Goal: Task Accomplishment & Management: Manage account settings

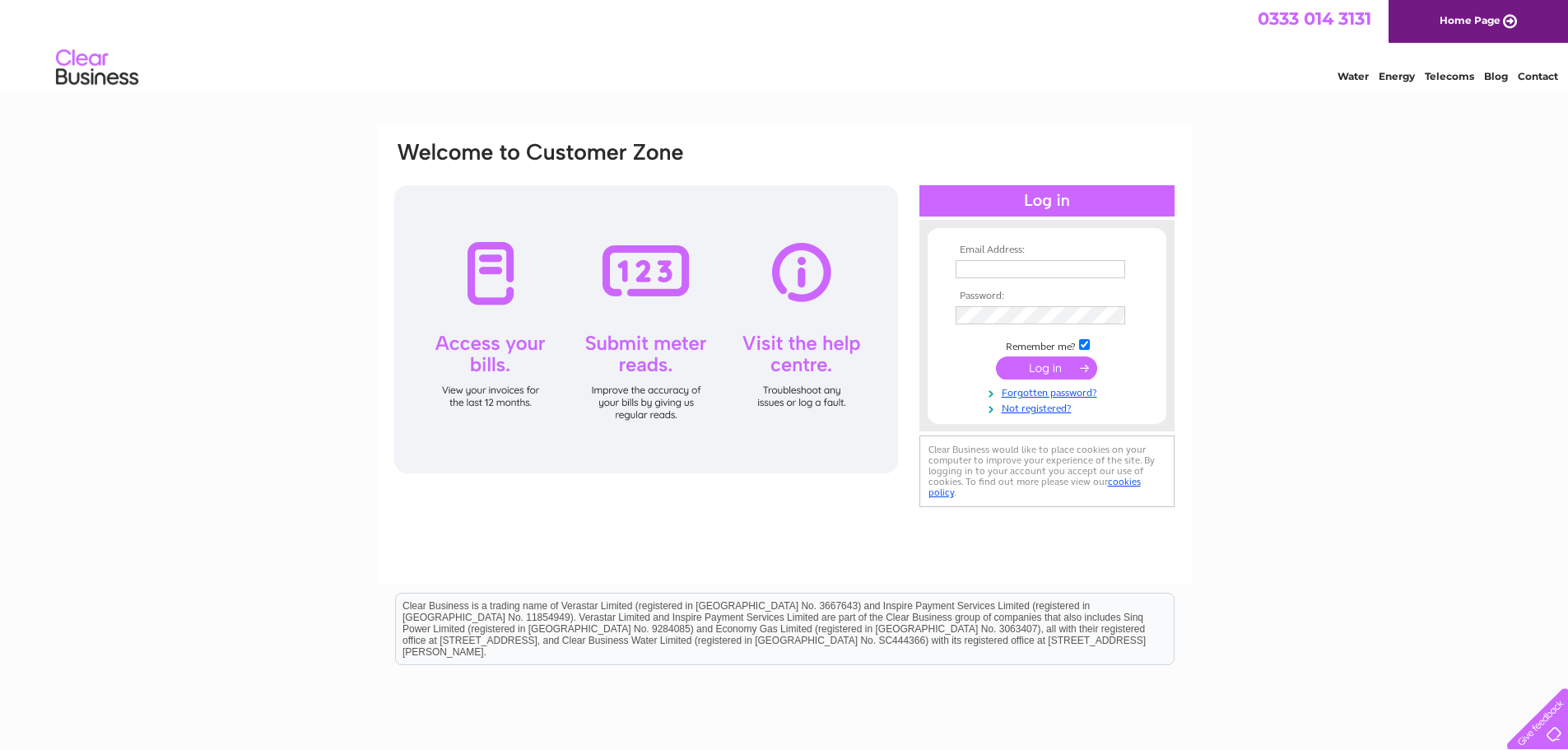
type input "[PERSON_NAME][EMAIL_ADDRESS][PERSON_NAME][DOMAIN_NAME]"
click at [1044, 361] on input "submit" at bounding box center [1046, 368] width 101 height 23
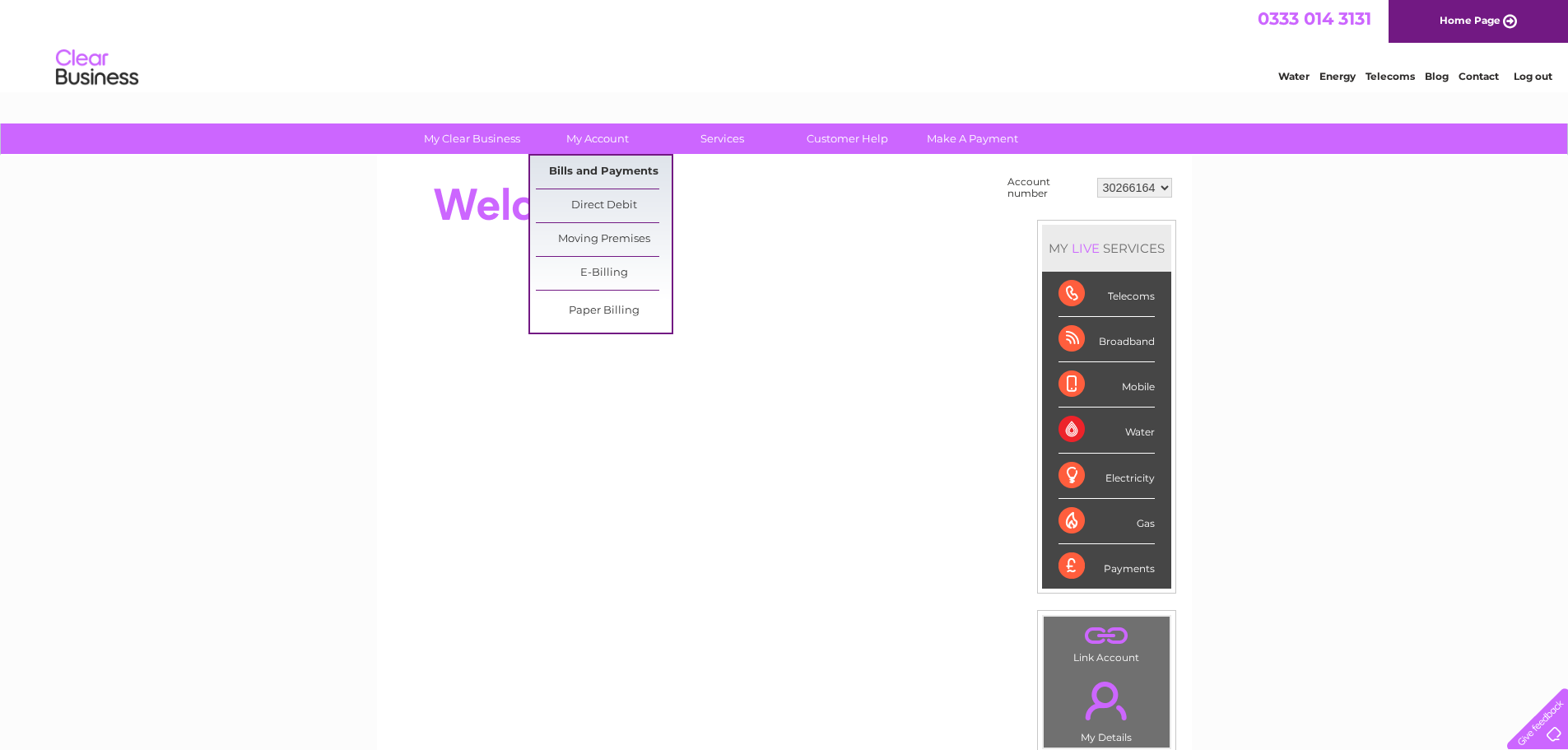
click at [600, 168] on link "Bills and Payments" at bounding box center [603, 172] width 135 height 33
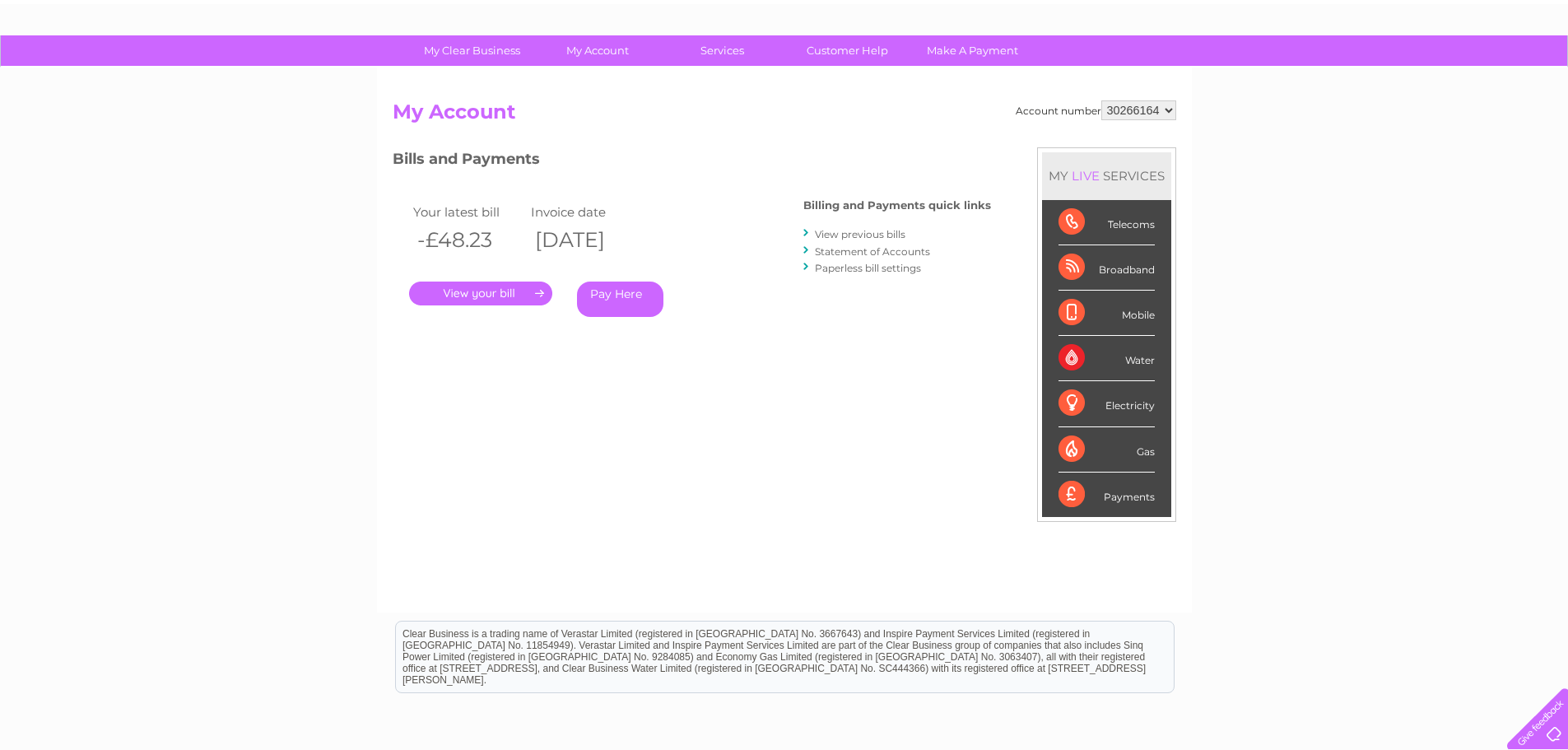
scroll to position [80, 0]
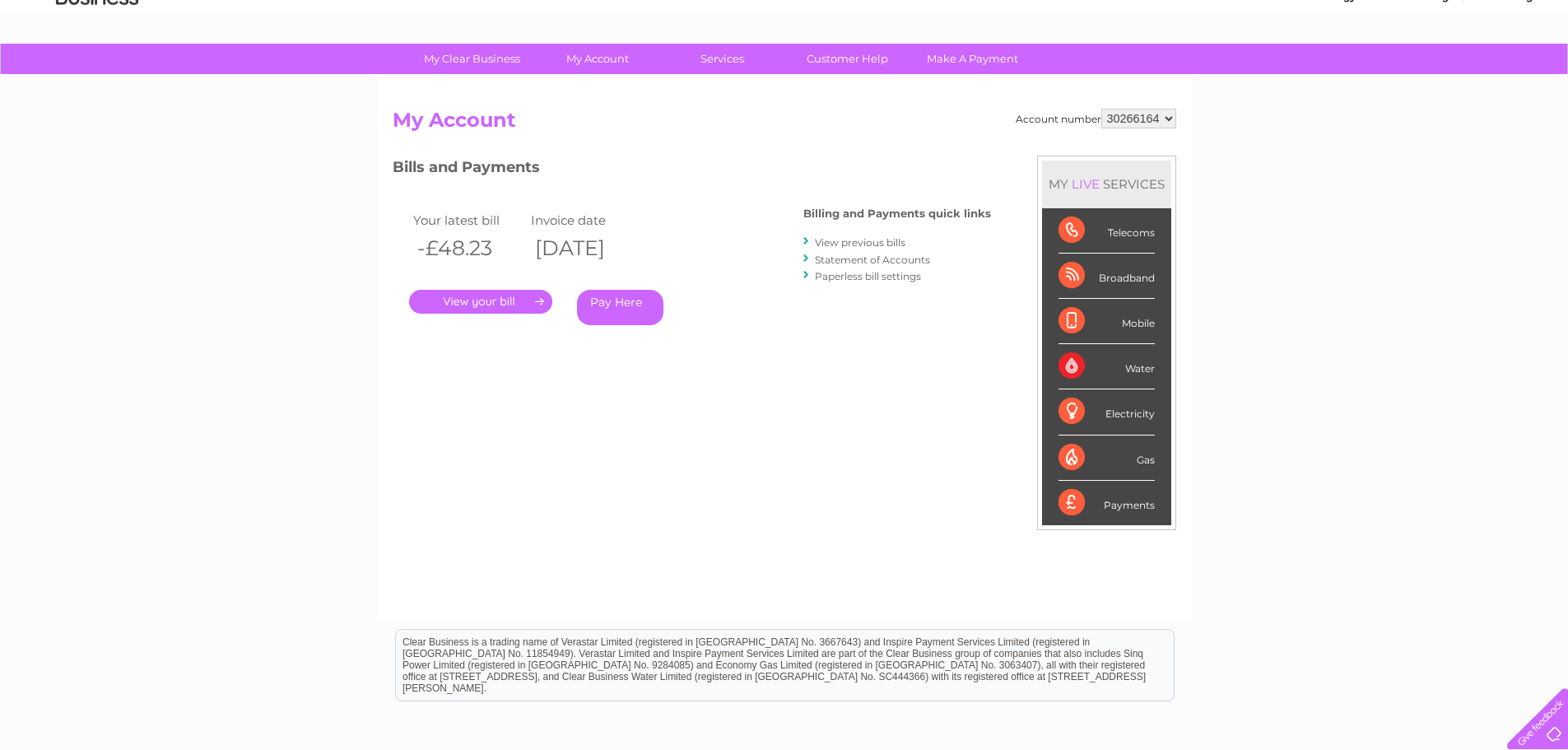
click at [457, 309] on link "." at bounding box center [481, 302] width 143 height 24
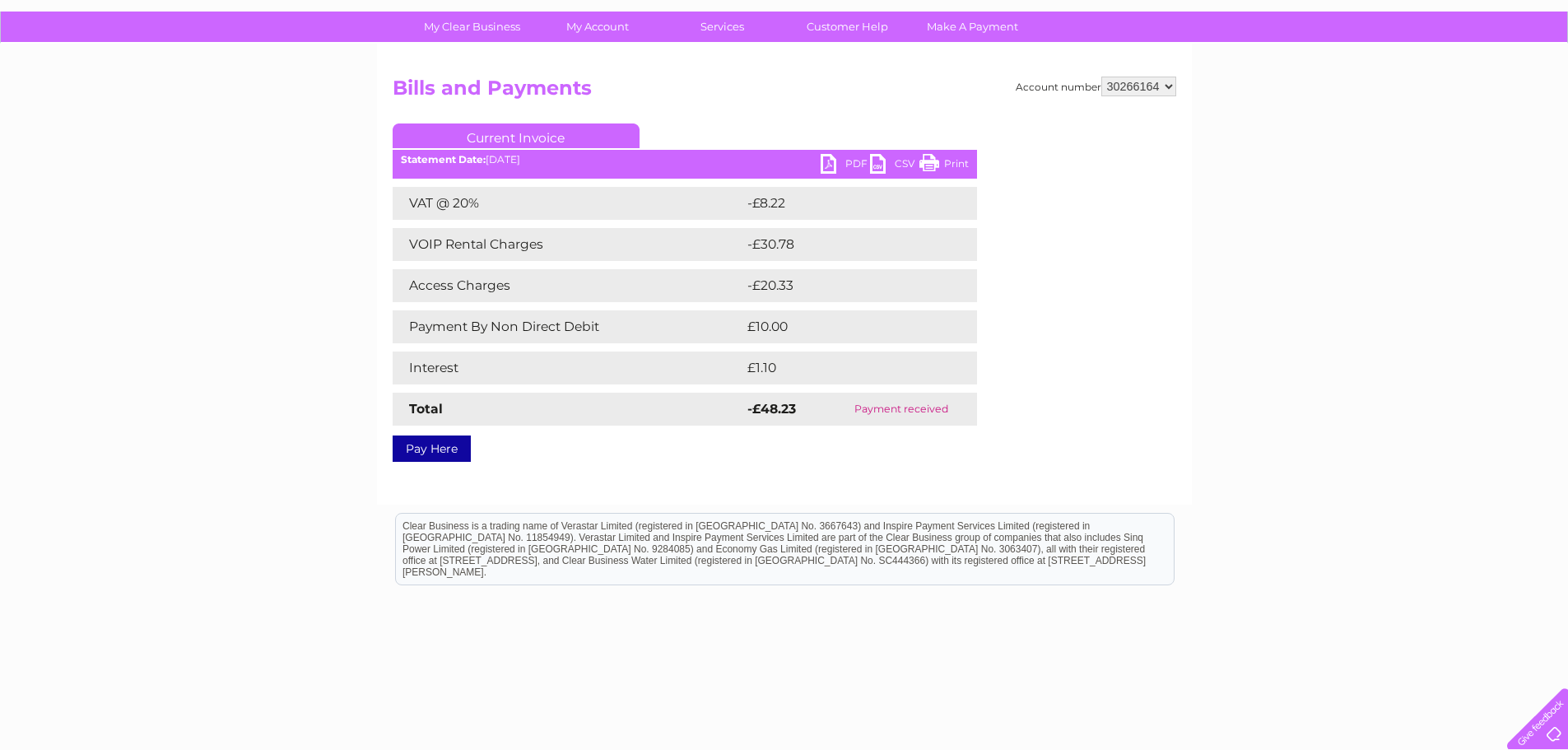
scroll to position [79, 0]
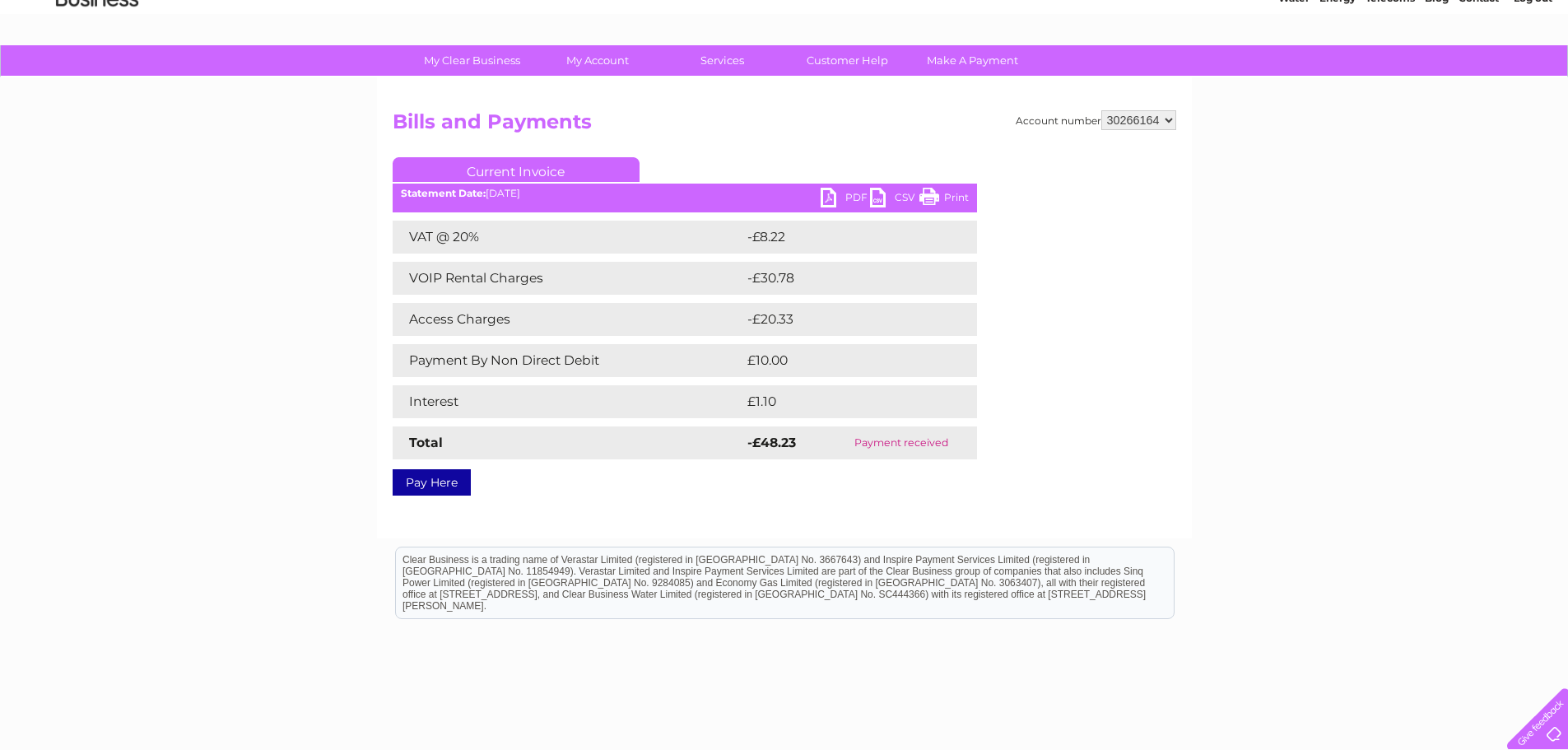
click at [833, 192] on link "PDF" at bounding box center [845, 199] width 49 height 24
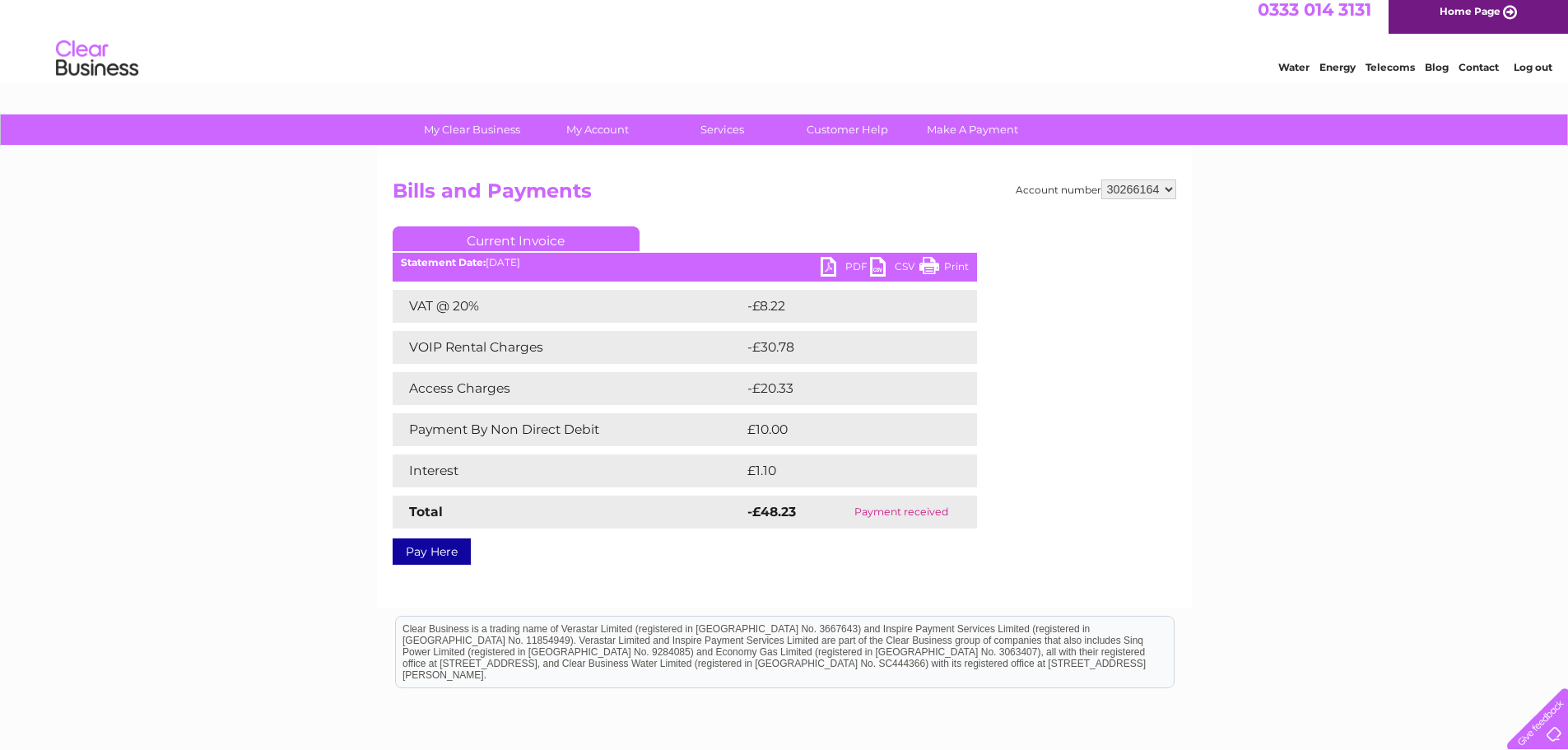
scroll to position [0, 0]
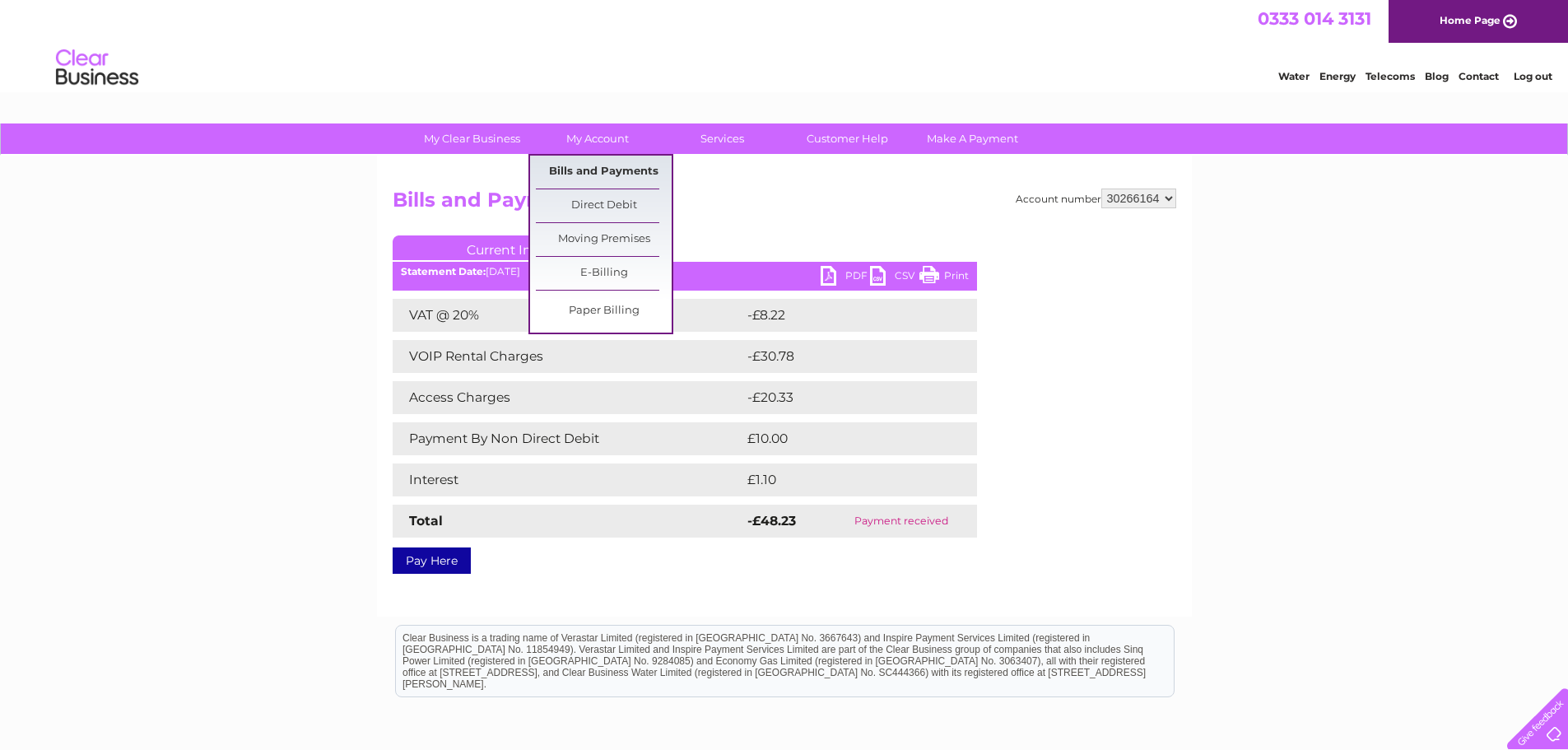
click at [591, 169] on link "Bills and Payments" at bounding box center [603, 172] width 135 height 33
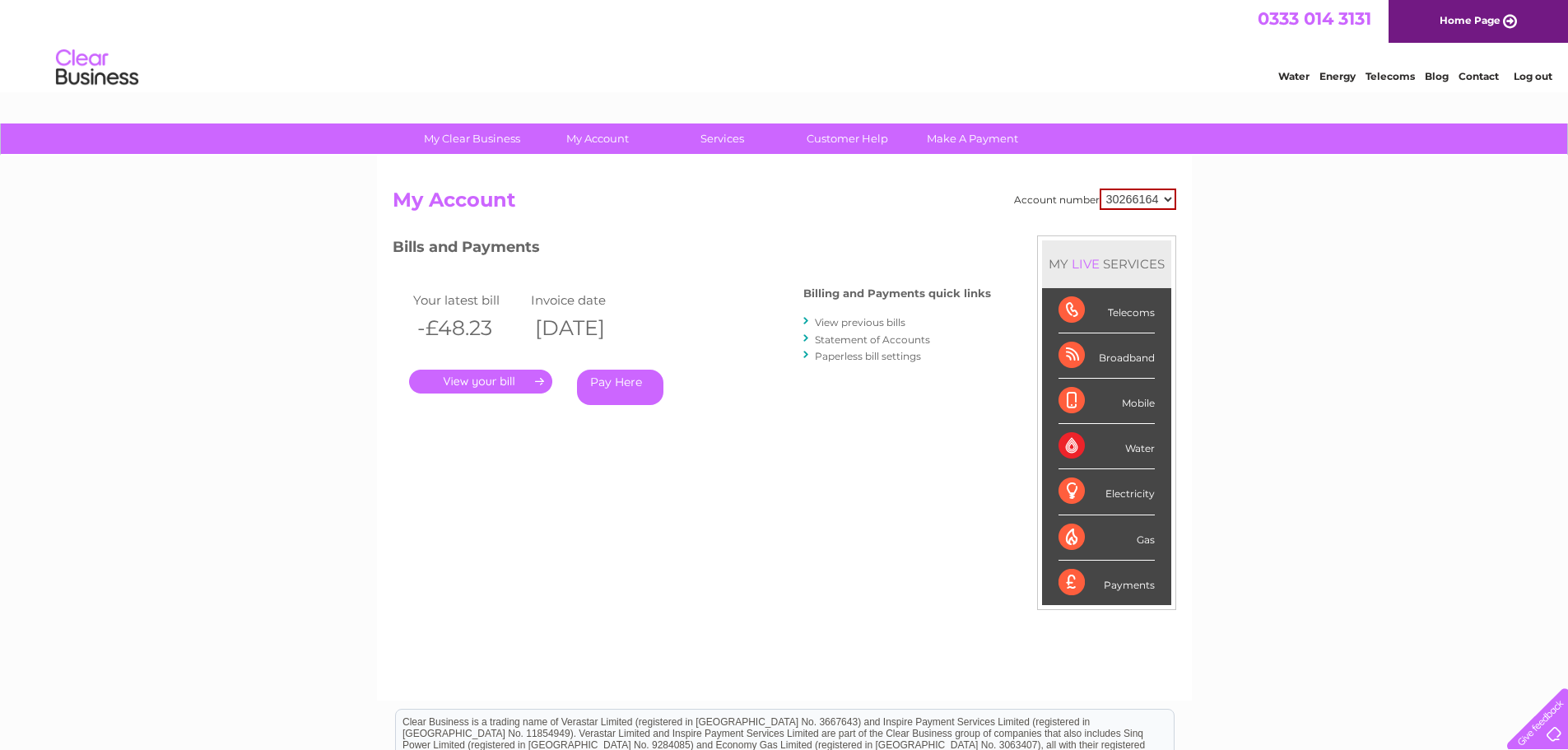
click at [868, 319] on link "View previous bills" at bounding box center [860, 322] width 91 height 12
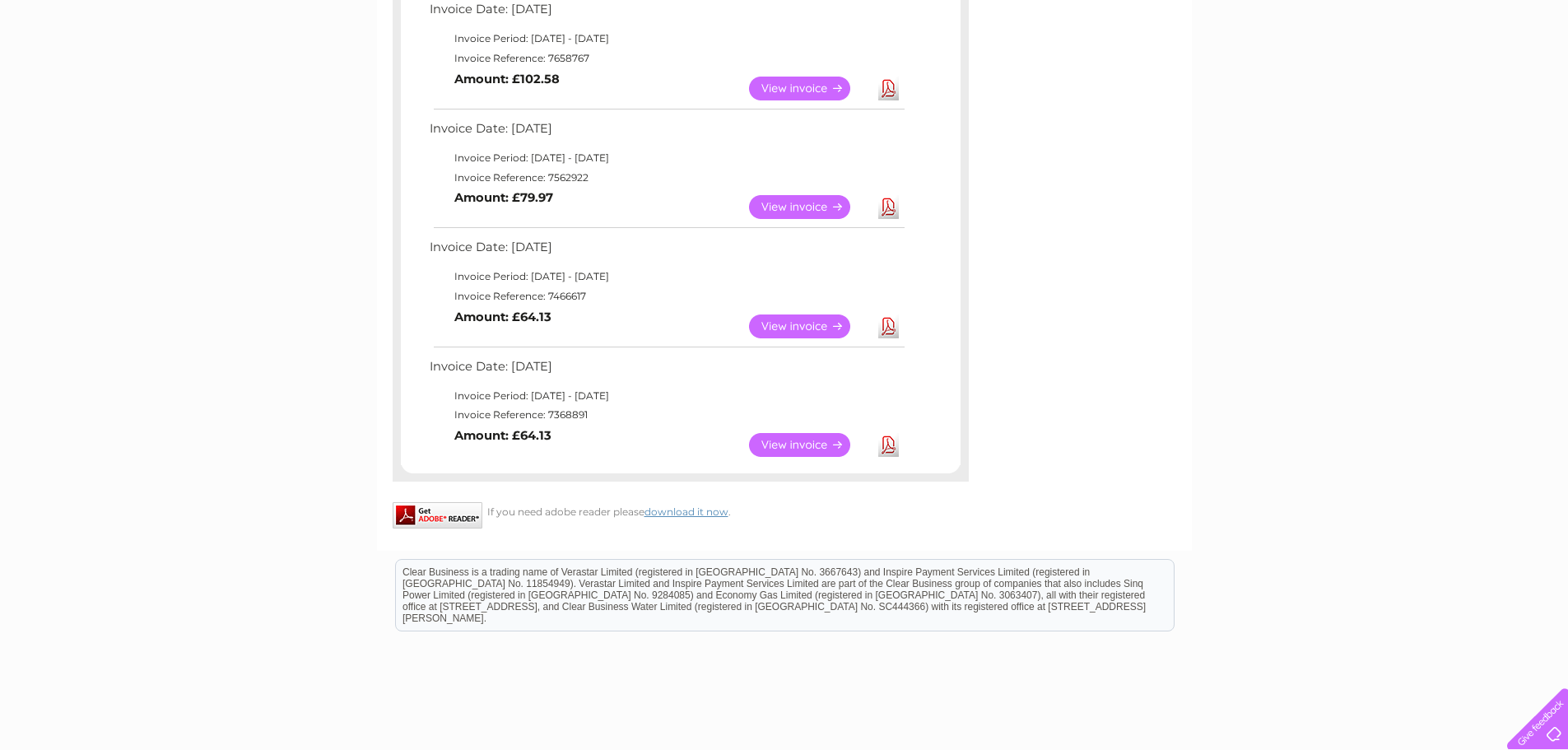
scroll to position [905, 0]
click at [809, 328] on link "View" at bounding box center [809, 325] width 121 height 24
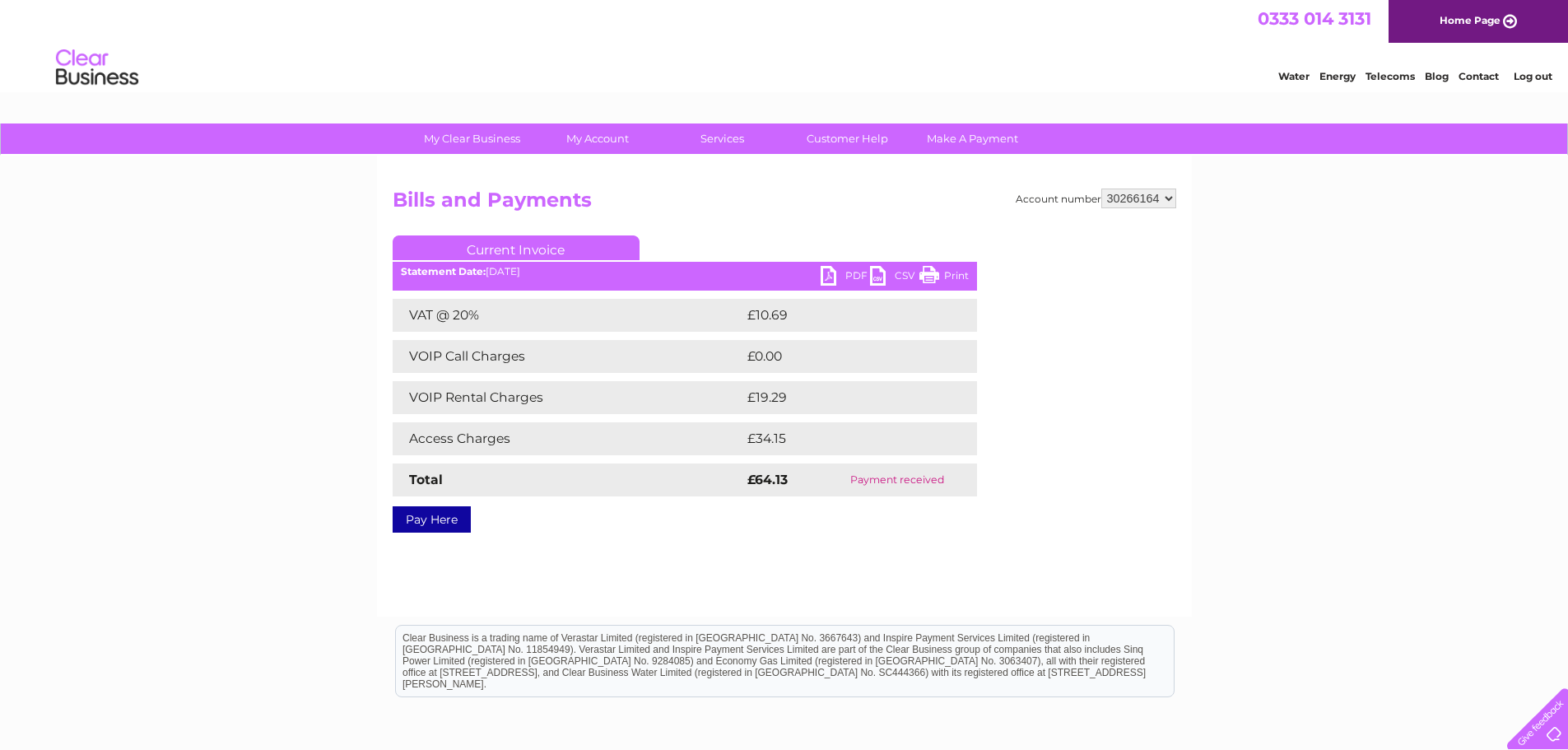
click at [827, 273] on link "PDF" at bounding box center [845, 278] width 49 height 24
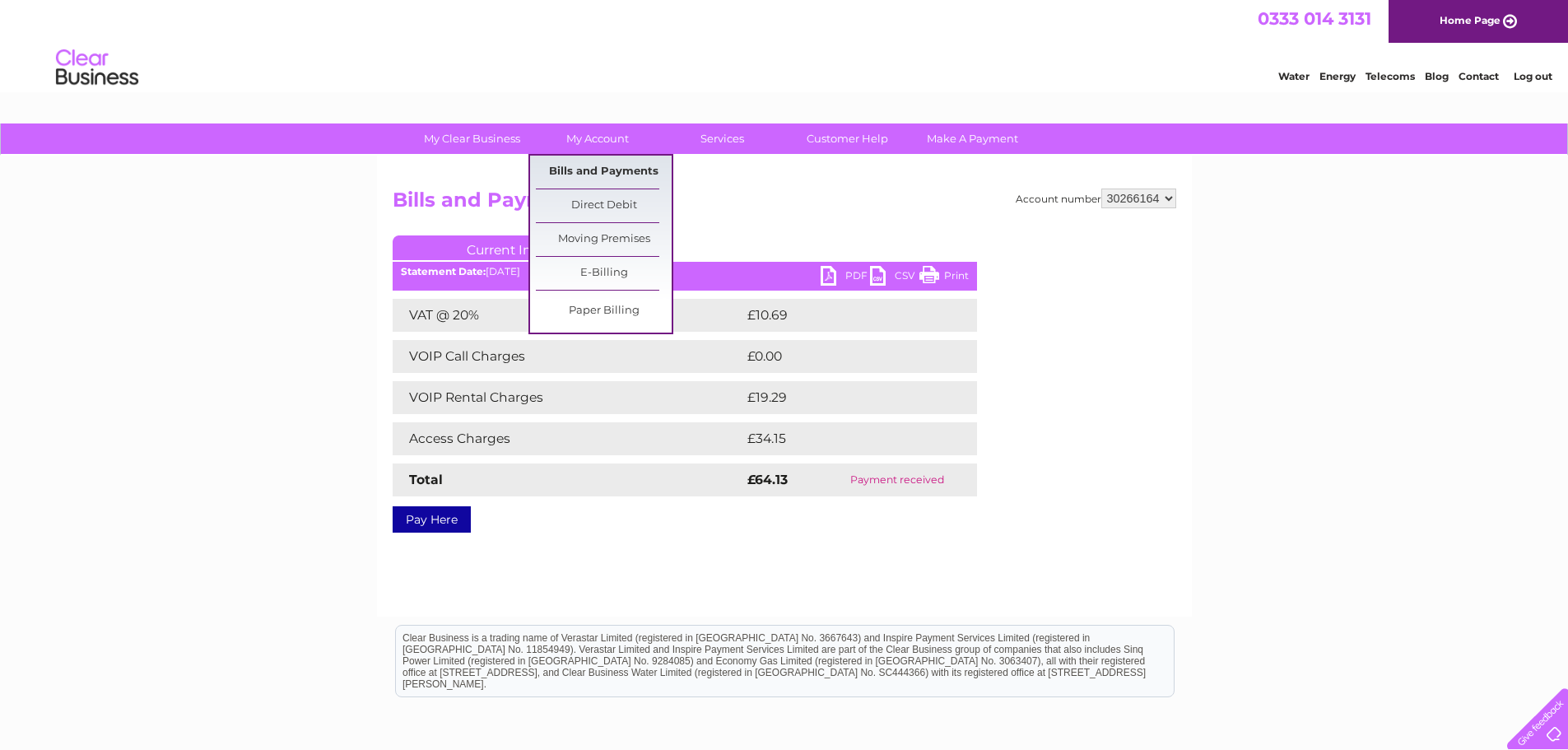
click at [619, 165] on link "Bills and Payments" at bounding box center [603, 172] width 135 height 33
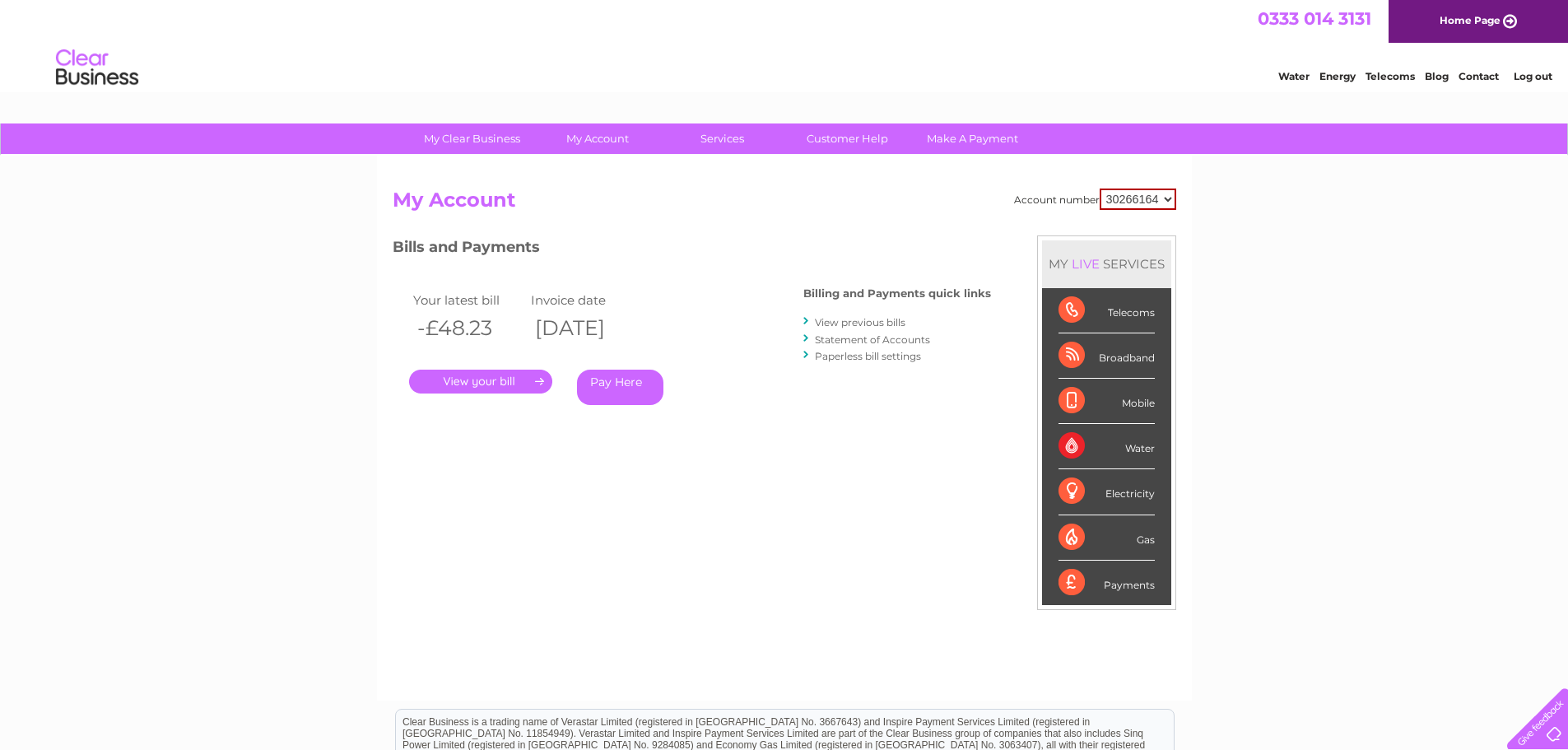
scroll to position [82, 0]
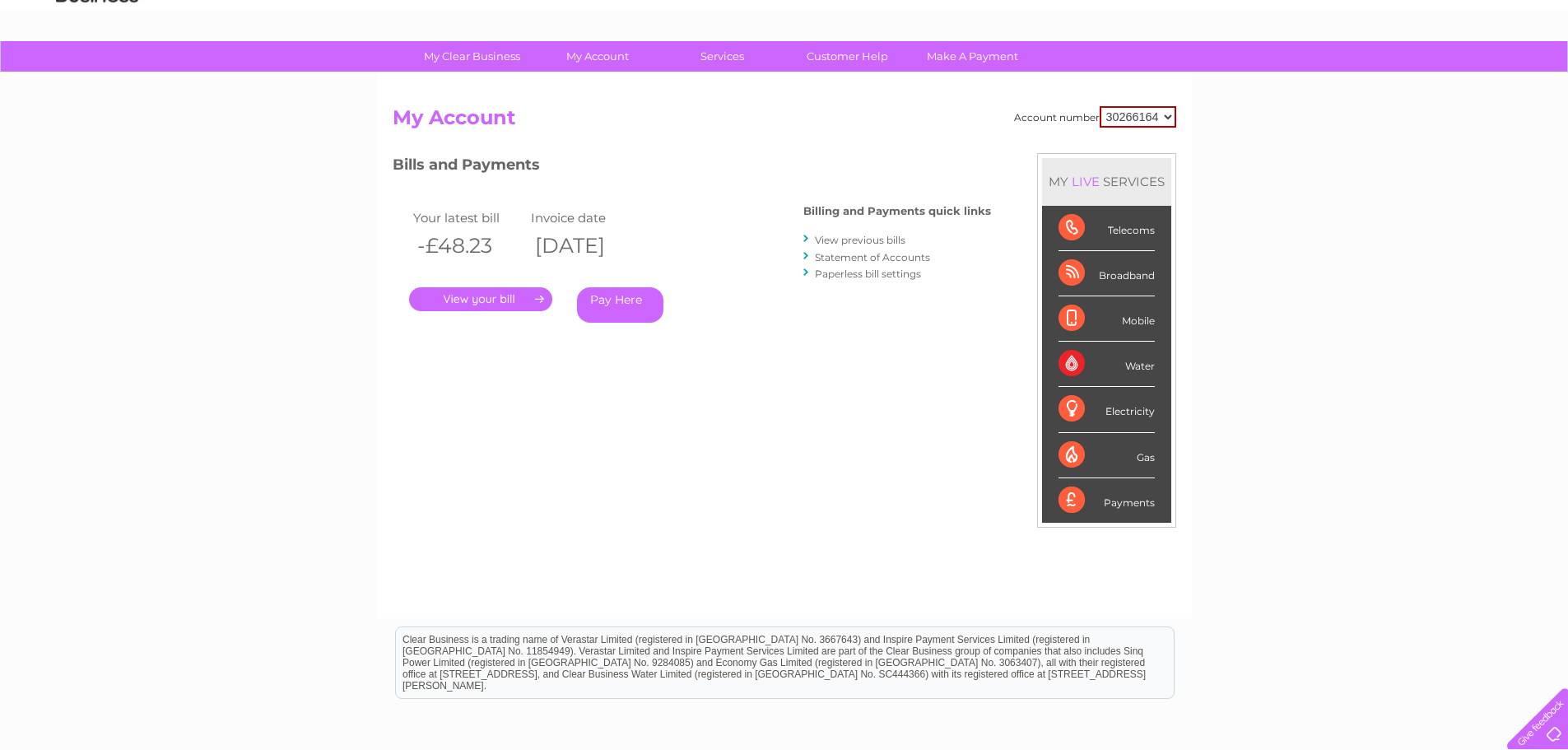
click at [877, 238] on link "View previous bills" at bounding box center [860, 240] width 91 height 12
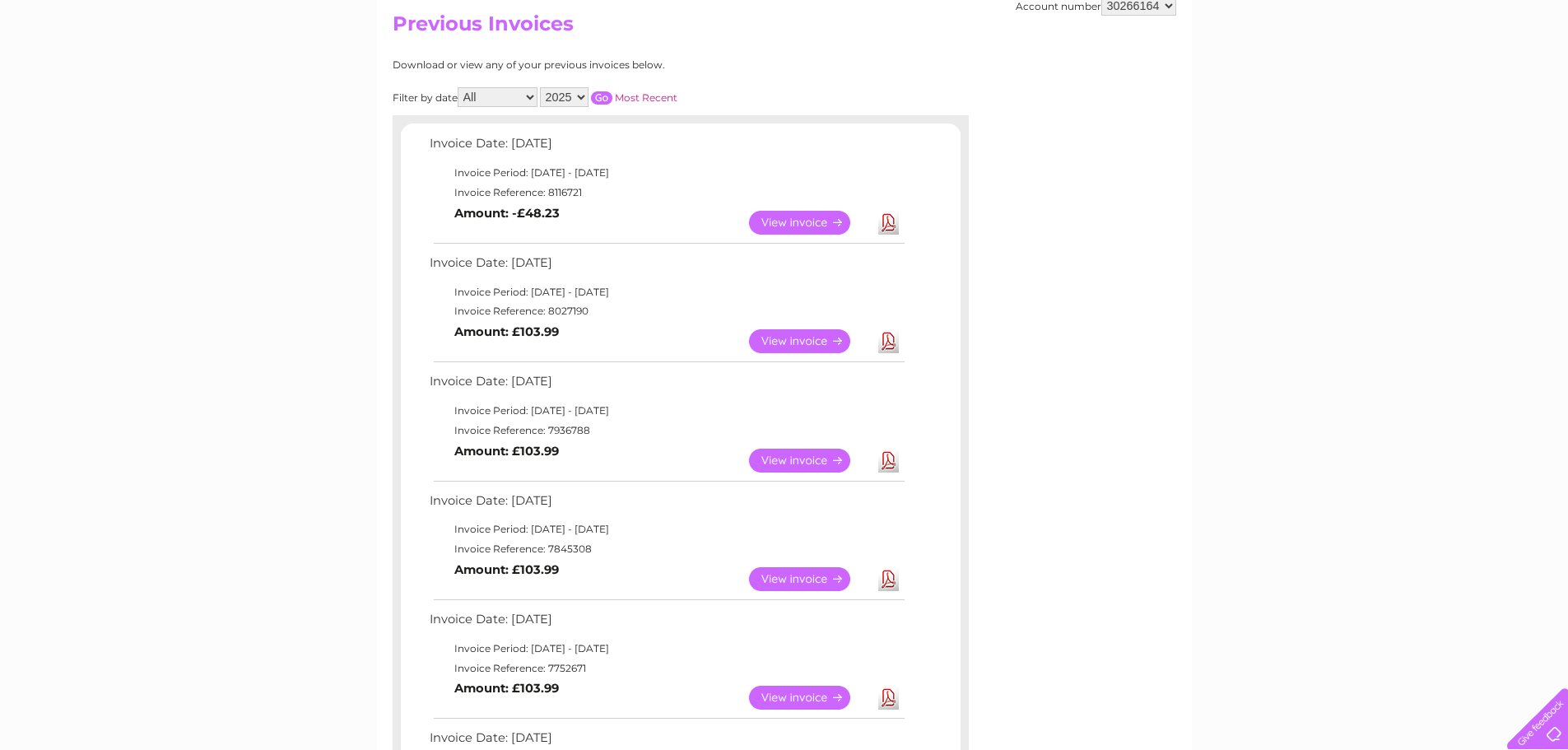
scroll to position [94, 0]
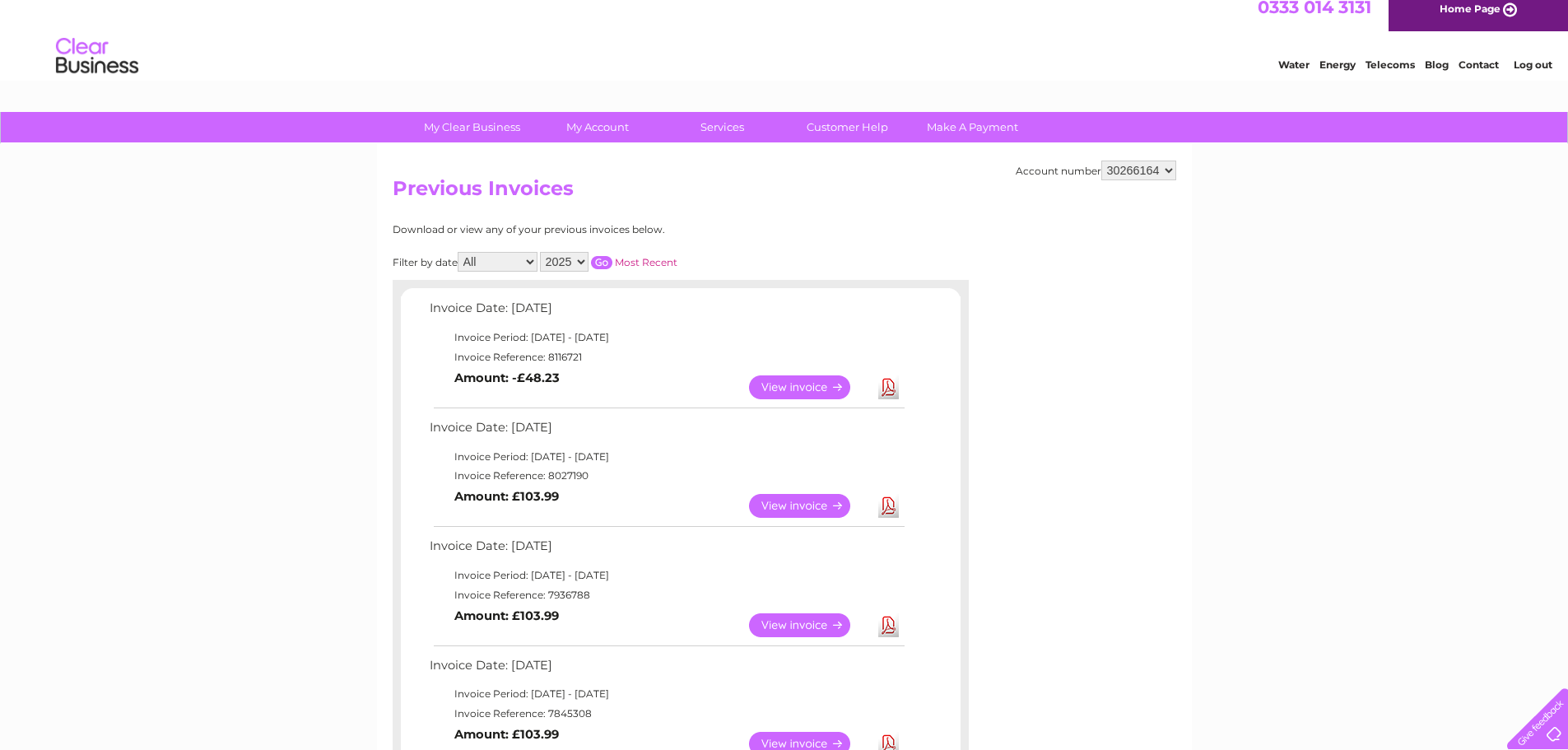
scroll to position [0, 0]
